Goal: Transaction & Acquisition: Purchase product/service

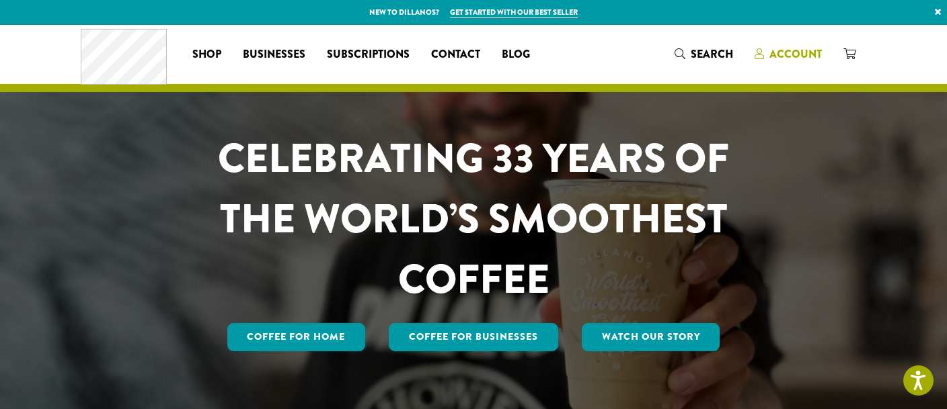
click at [783, 51] on span "Account" at bounding box center [795, 53] width 52 height 15
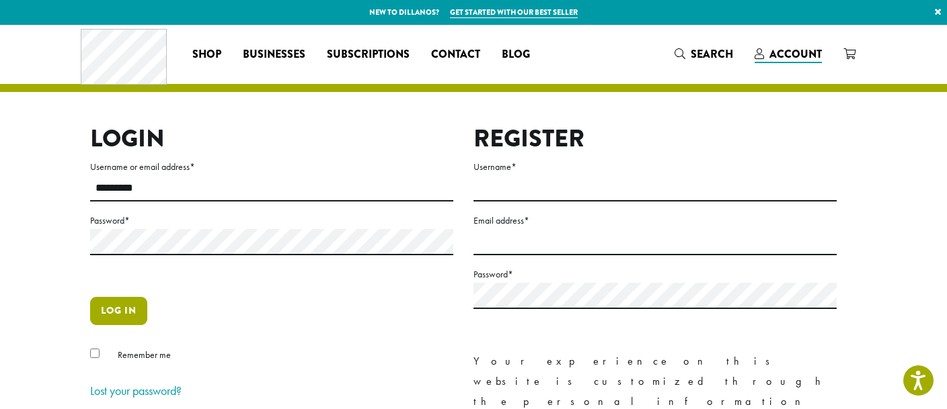
click at [118, 308] on button "Log in" at bounding box center [118, 311] width 57 height 28
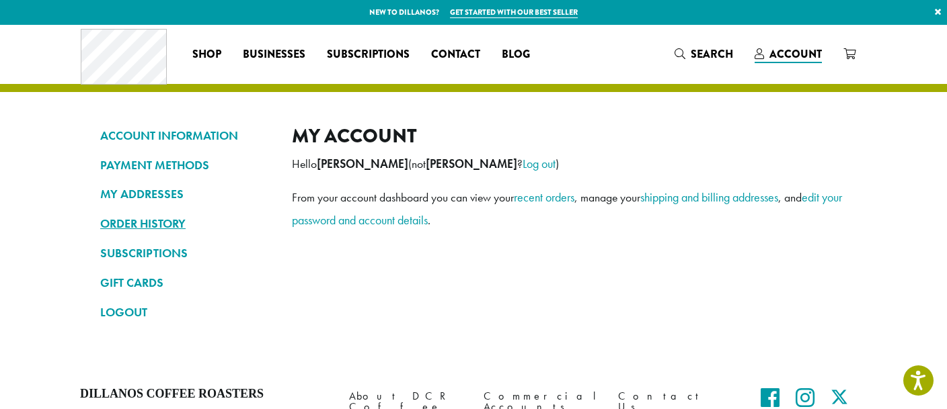
click at [166, 225] on link "ORDER HISTORY" at bounding box center [185, 223] width 171 height 23
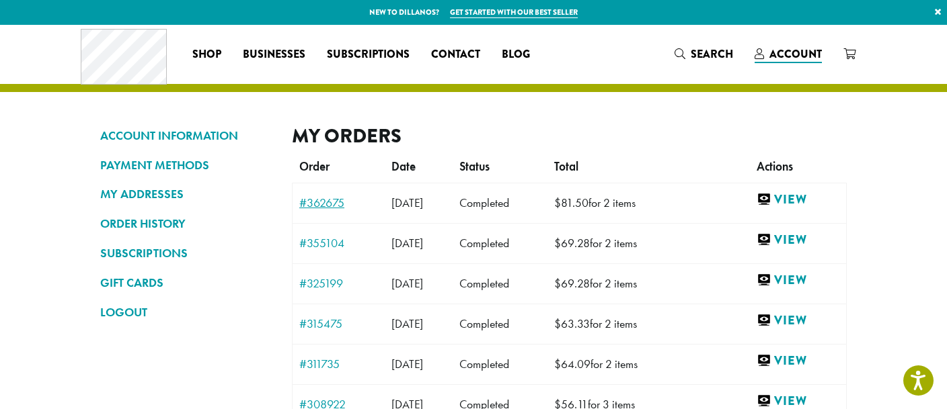
click at [317, 200] on link "#362675" at bounding box center [338, 203] width 79 height 12
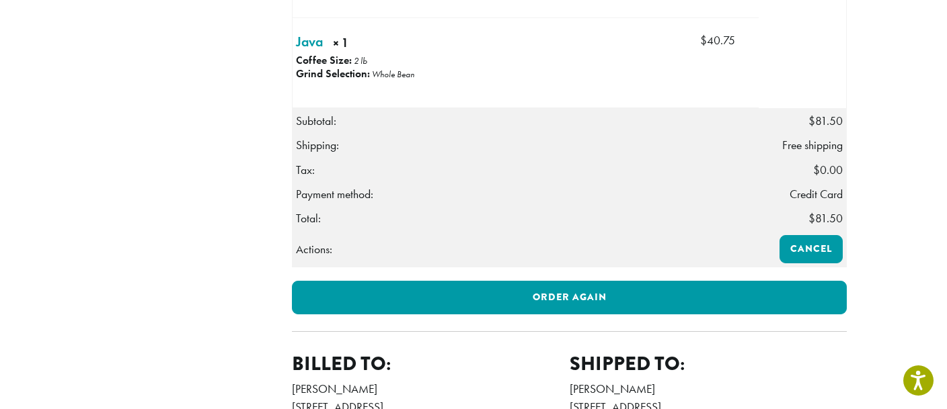
scroll to position [567, 0]
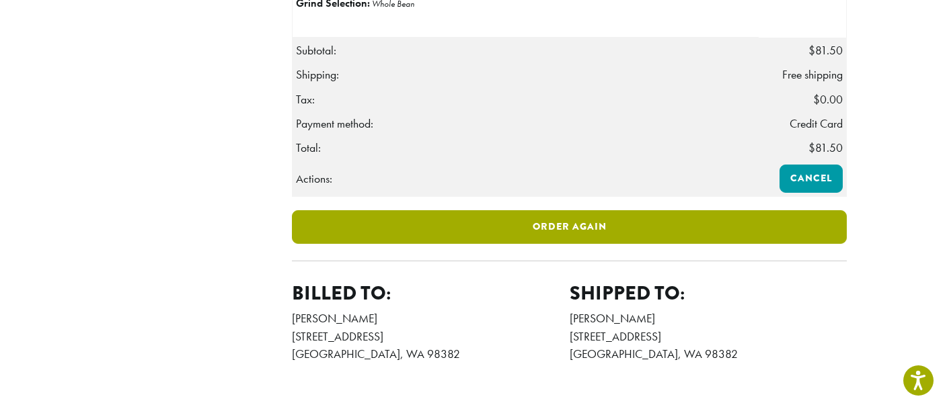
click at [607, 244] on link "Order again" at bounding box center [569, 227] width 555 height 34
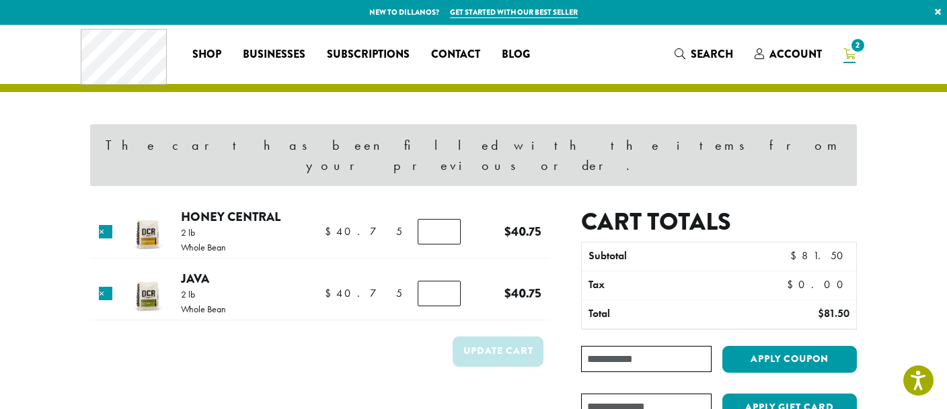
scroll to position [71, 0]
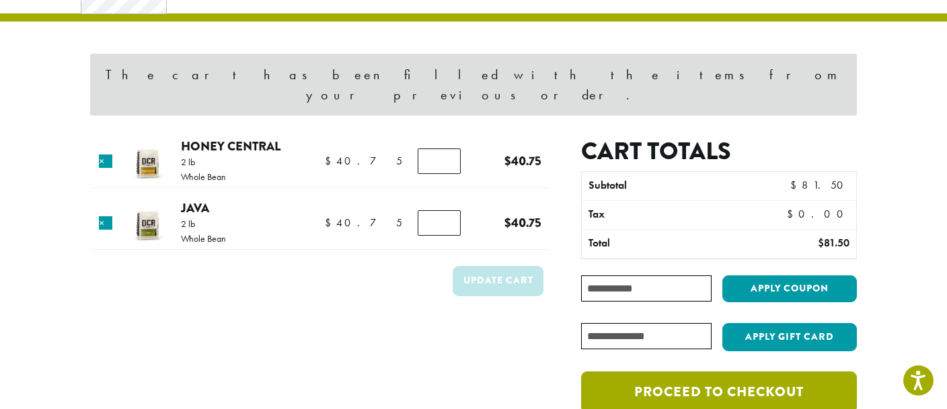
click at [717, 374] on link "Proceed to checkout" at bounding box center [719, 393] width 276 height 42
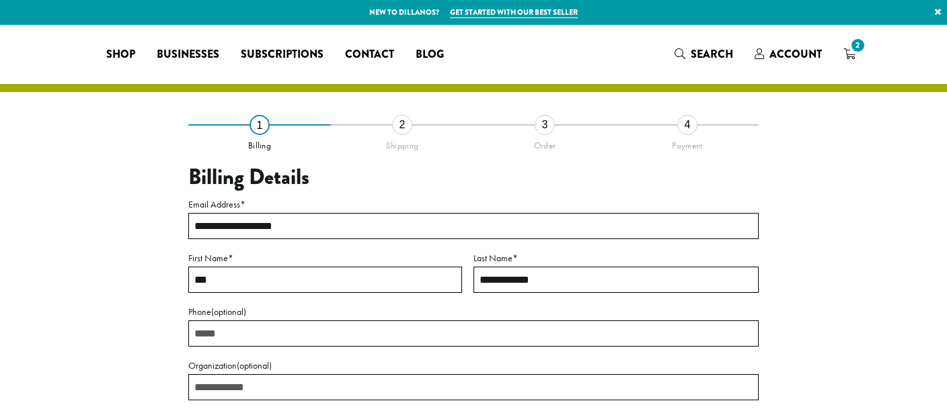
select select "**"
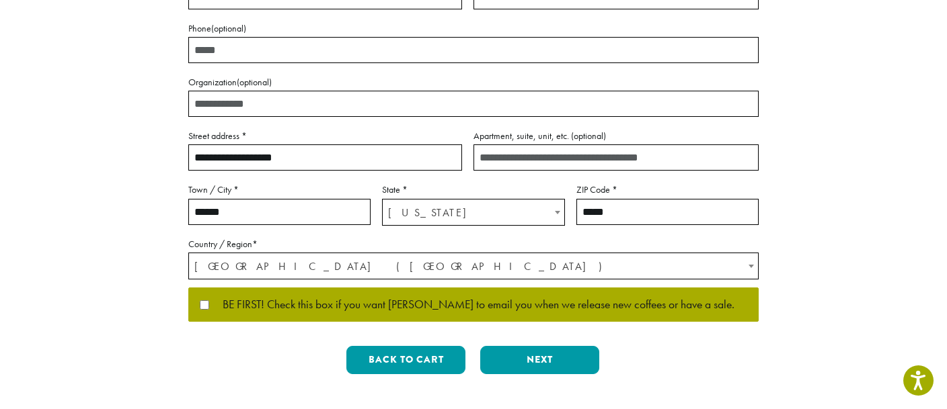
scroll to position [355, 0]
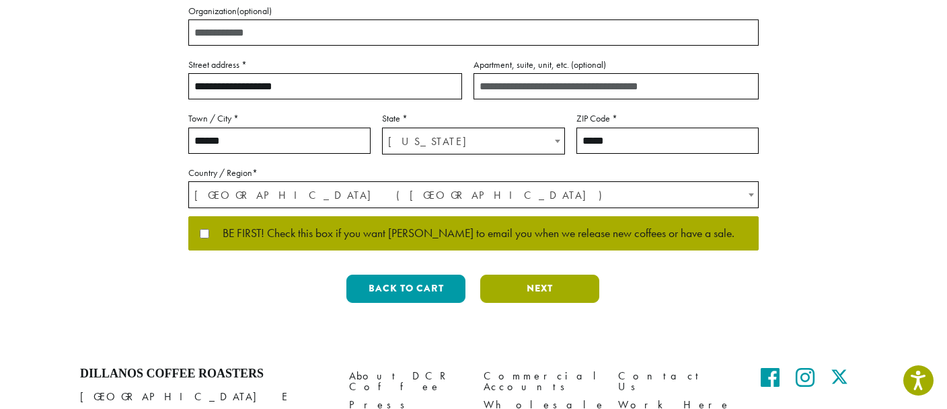
click at [539, 289] on button "Next" at bounding box center [539, 289] width 119 height 28
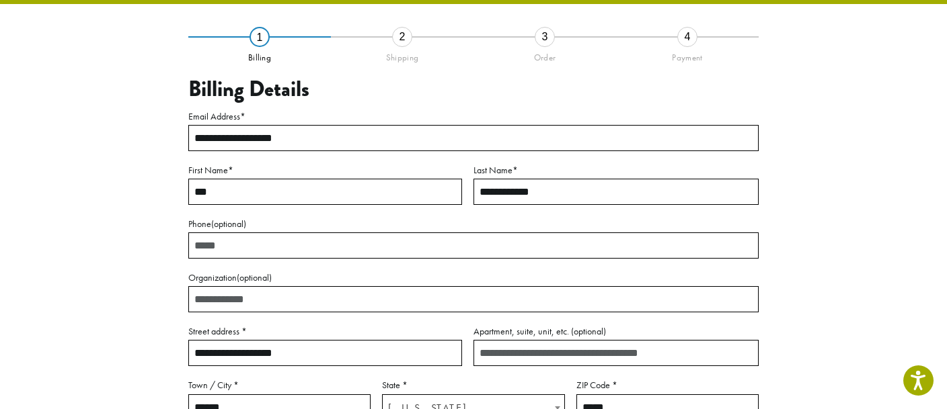
scroll to position [77, 0]
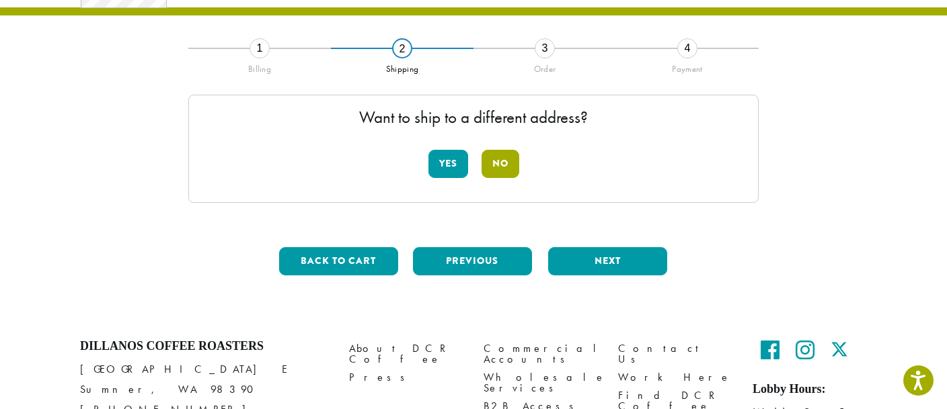
click at [500, 163] on button "No" at bounding box center [500, 164] width 38 height 28
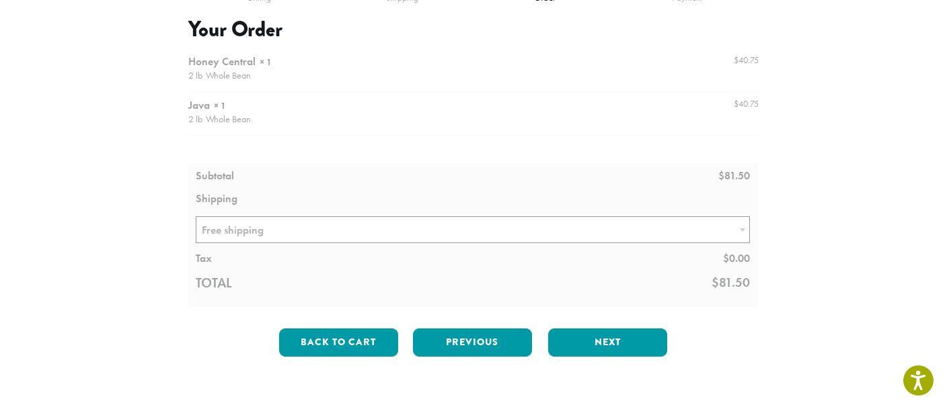
scroll to position [218, 0]
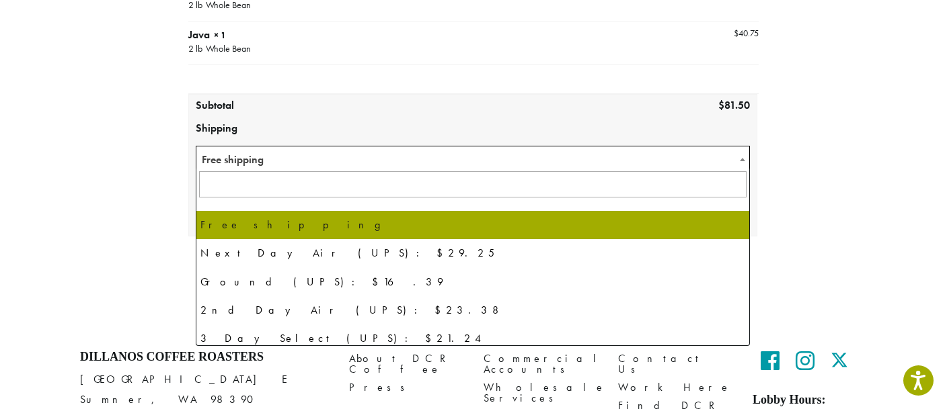
click at [740, 156] on span at bounding box center [741, 160] width 13 height 26
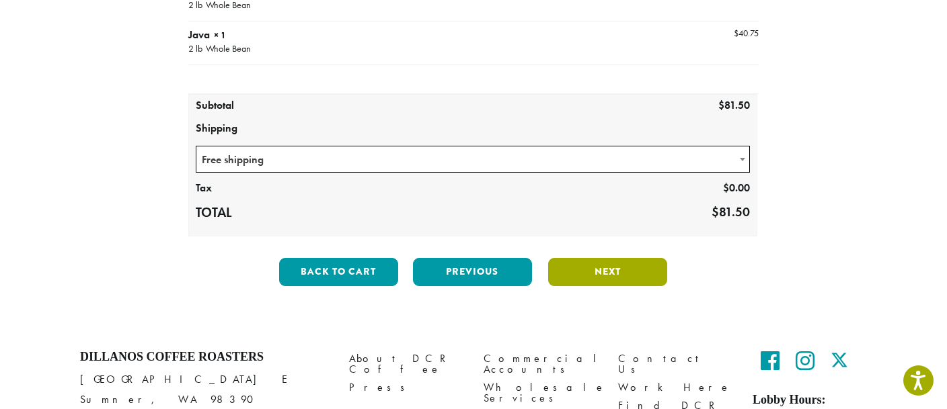
click at [607, 269] on button "Next" at bounding box center [607, 272] width 119 height 28
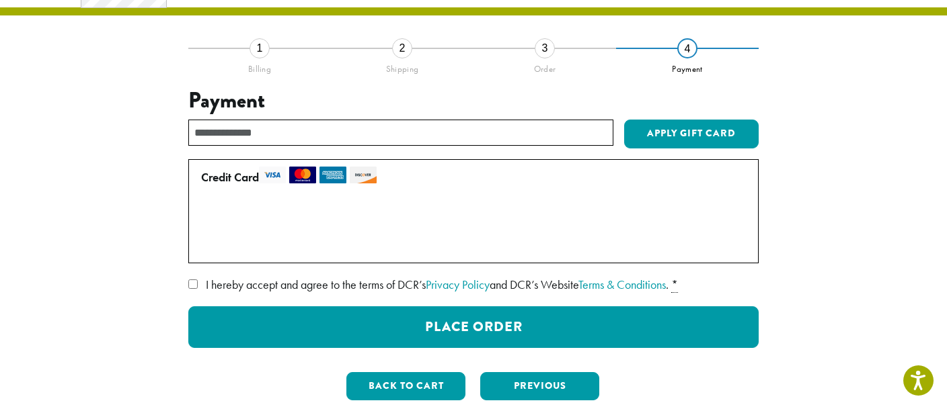
scroll to position [148, 0]
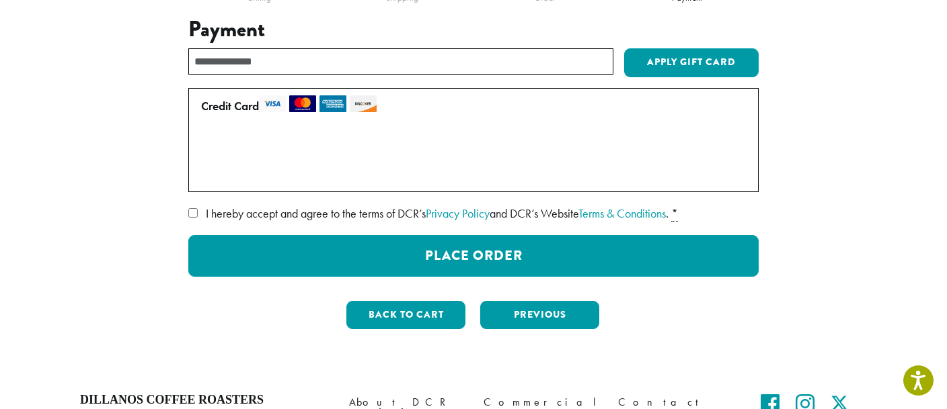
click at [199, 214] on label "I hereby accept and agree to the terms of DCR’s Privacy Policy and DCR’s Websit…" at bounding box center [473, 214] width 570 height 22
drag, startPoint x: 419, startPoint y: 315, endPoint x: 401, endPoint y: 308, distance: 19.4
click at [418, 314] on button "Back to cart" at bounding box center [405, 315] width 119 height 28
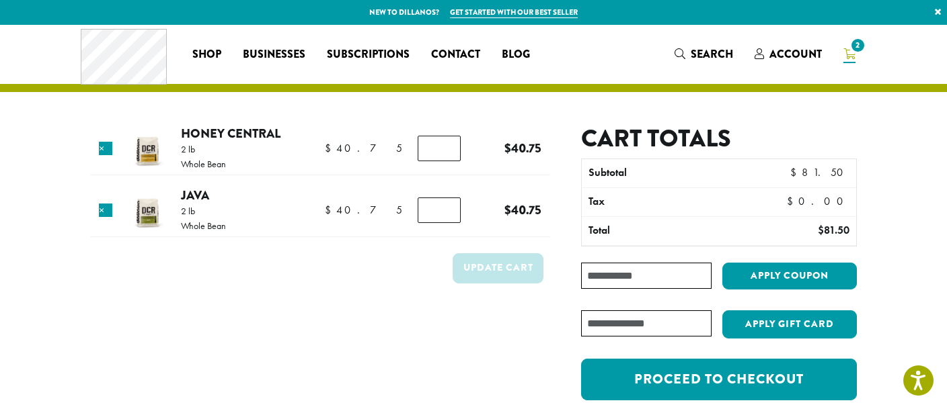
click at [651, 268] on input "Coupon:" at bounding box center [646, 276] width 130 height 26
type input "*"
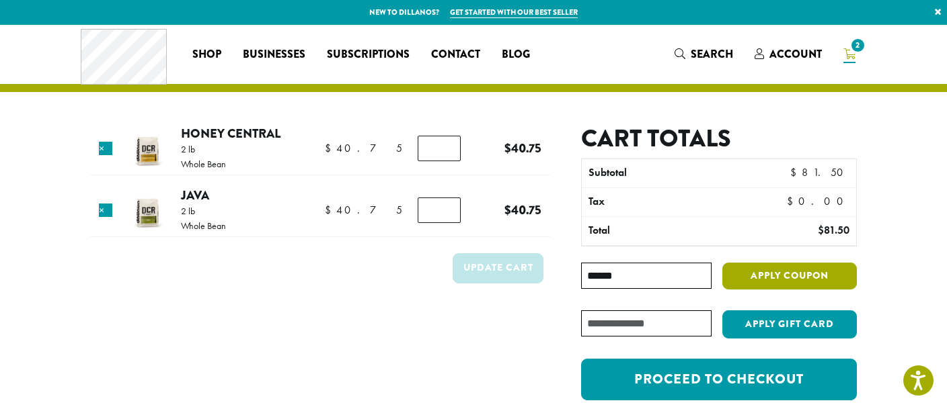
type input "******"
click at [795, 278] on button "Apply coupon" at bounding box center [789, 277] width 134 height 28
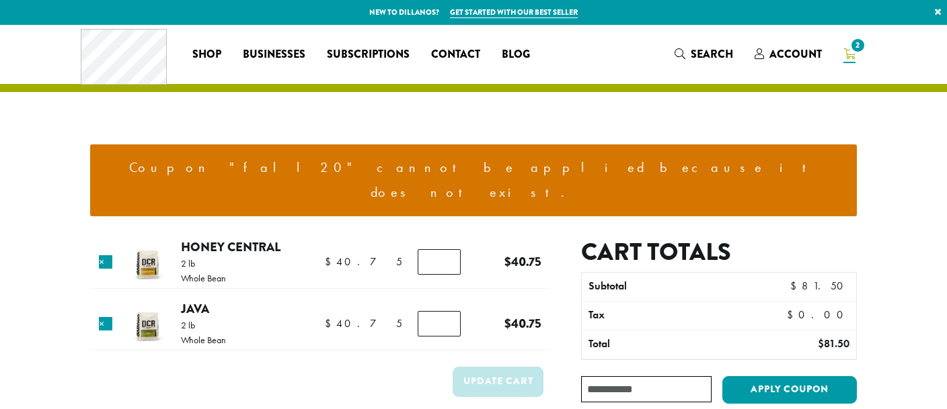
scroll to position [95, 0]
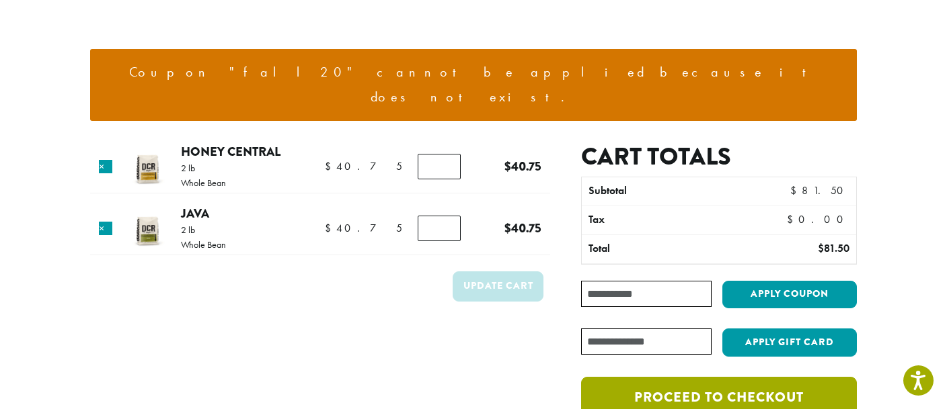
click at [731, 381] on link "Proceed to checkout" at bounding box center [719, 398] width 276 height 42
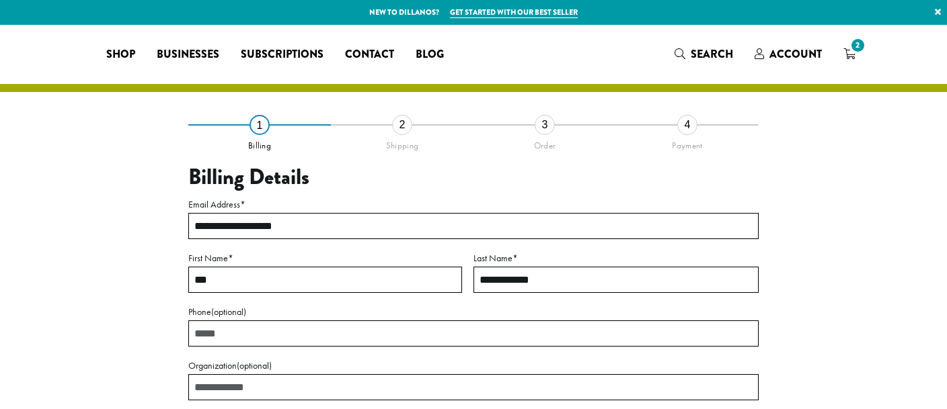
select select "**"
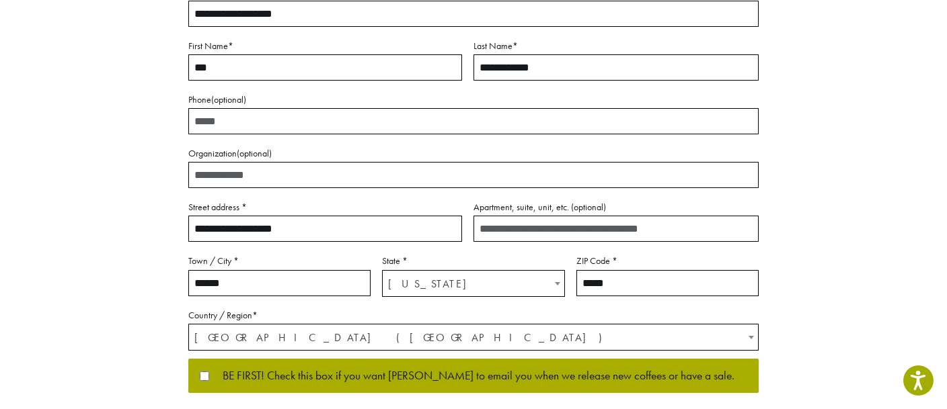
scroll to position [284, 0]
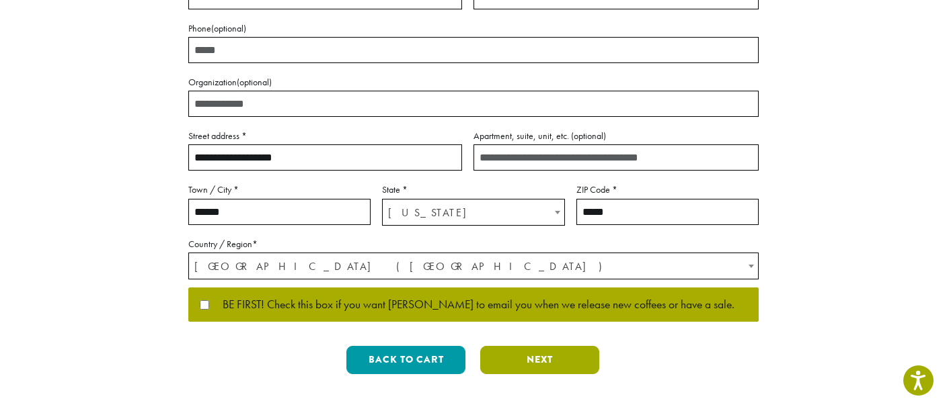
click at [543, 359] on button "Next" at bounding box center [539, 360] width 119 height 28
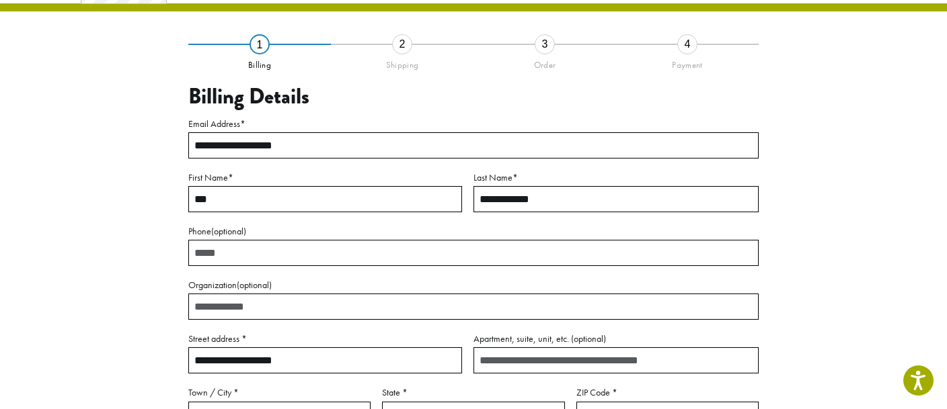
scroll to position [77, 0]
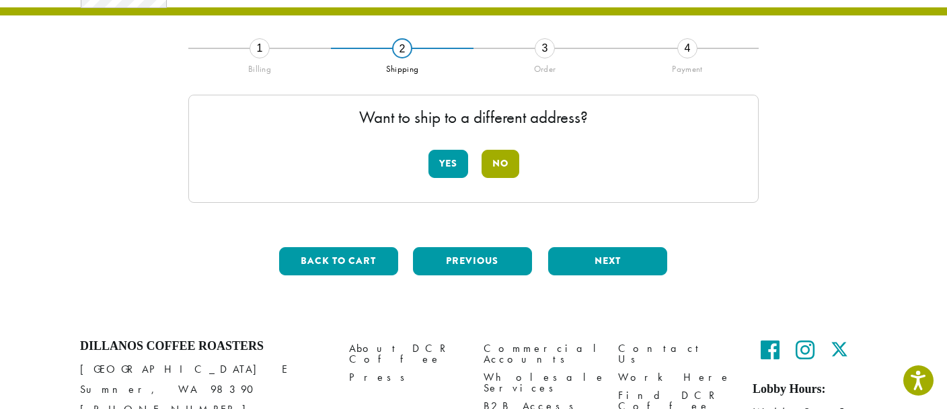
click at [510, 159] on button "No" at bounding box center [500, 164] width 38 height 28
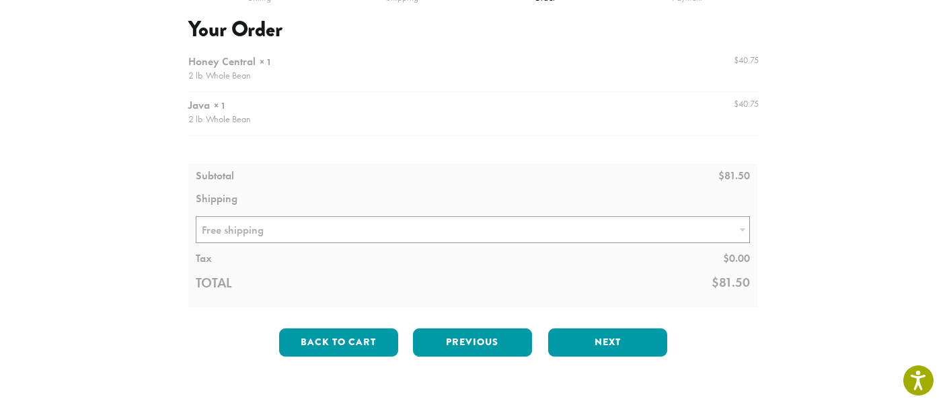
scroll to position [218, 0]
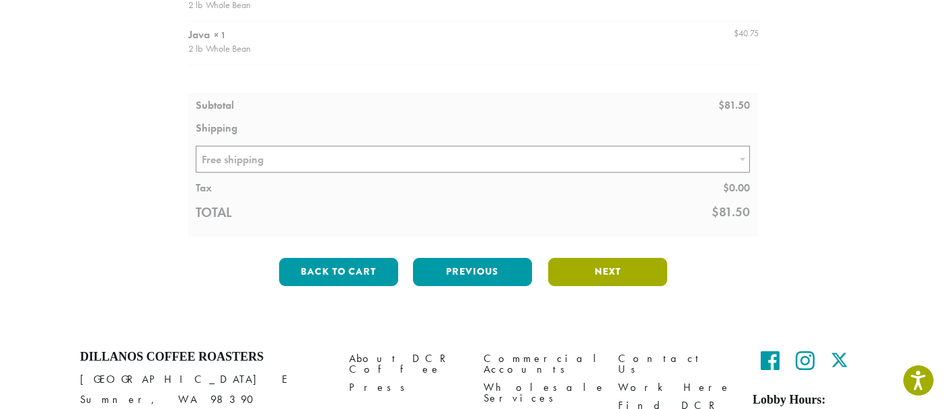
click at [596, 268] on button "Next" at bounding box center [607, 272] width 119 height 28
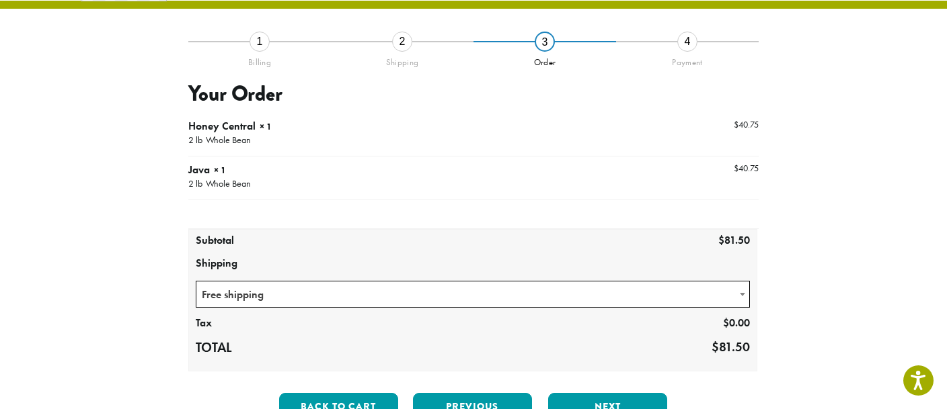
scroll to position [77, 0]
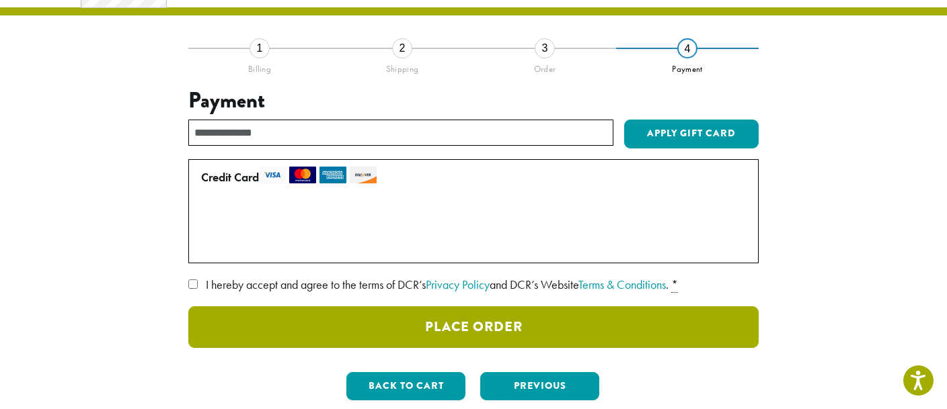
drag, startPoint x: 616, startPoint y: 329, endPoint x: 633, endPoint y: 337, distance: 18.0
click at [616, 327] on button "Place Order" at bounding box center [473, 328] width 570 height 42
